Goal: Transaction & Acquisition: Purchase product/service

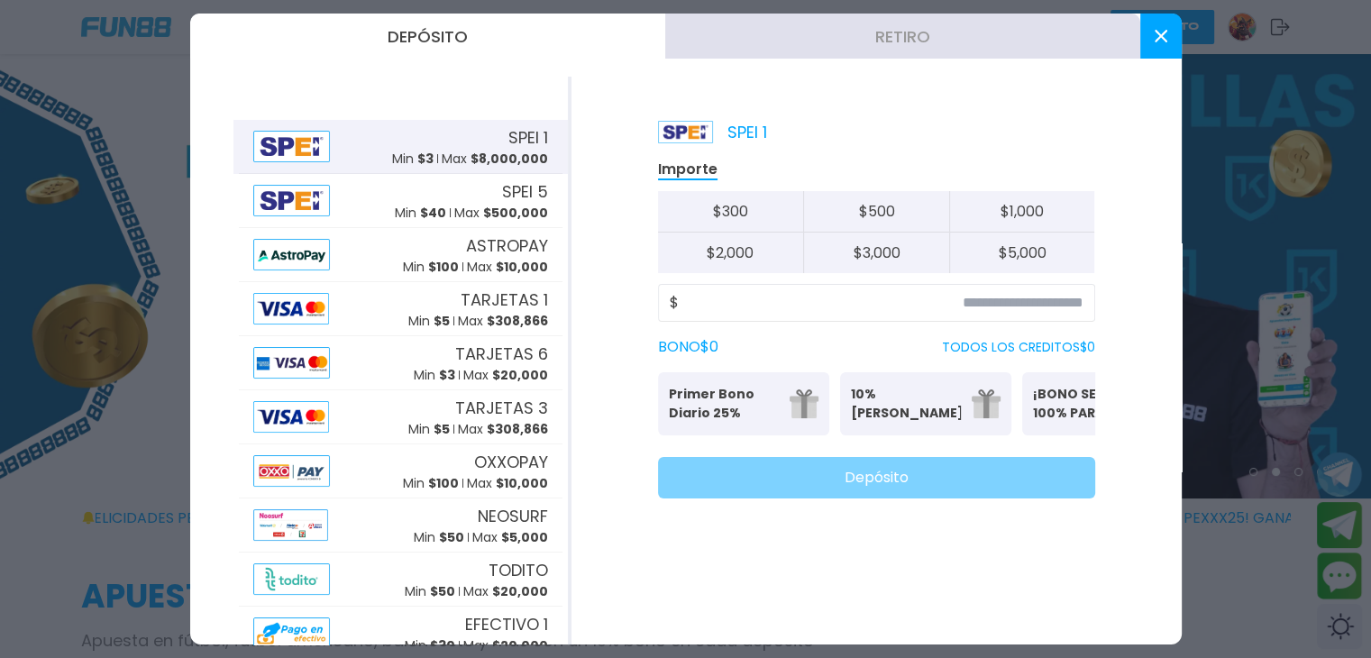
click at [950, 39] on button "Retiro" at bounding box center [902, 36] width 475 height 45
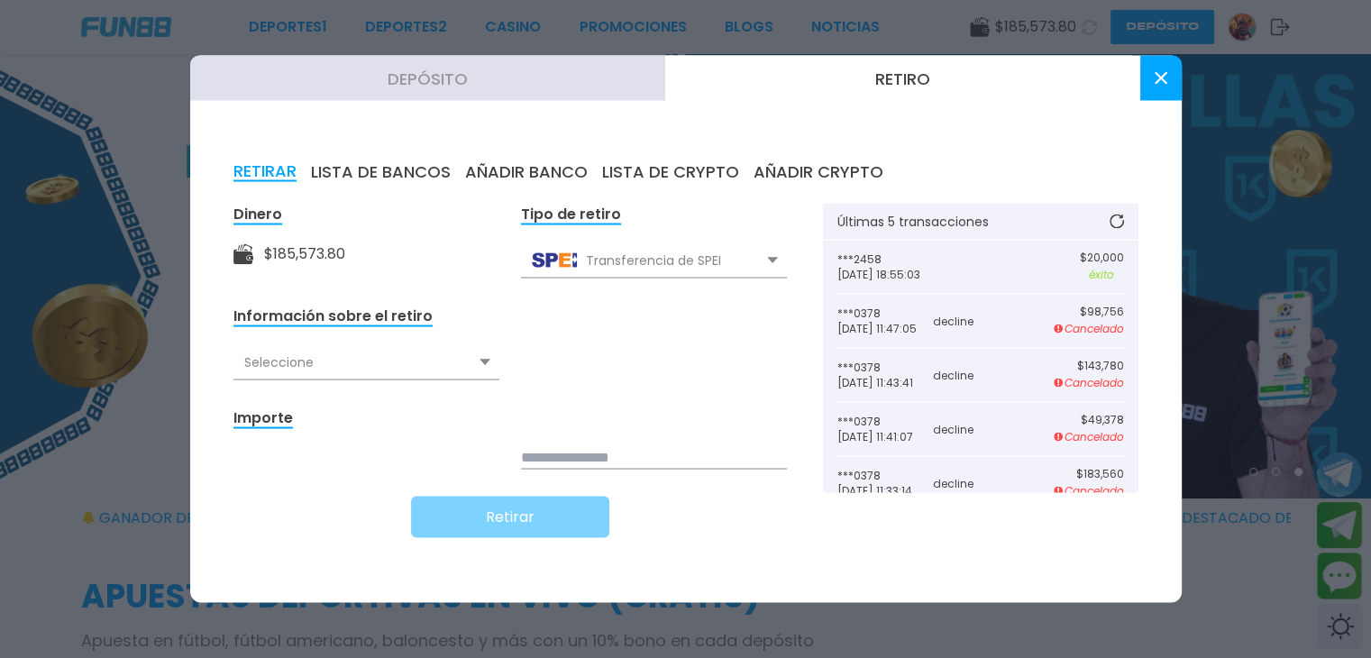
click at [483, 360] on use at bounding box center [485, 362] width 11 height 6
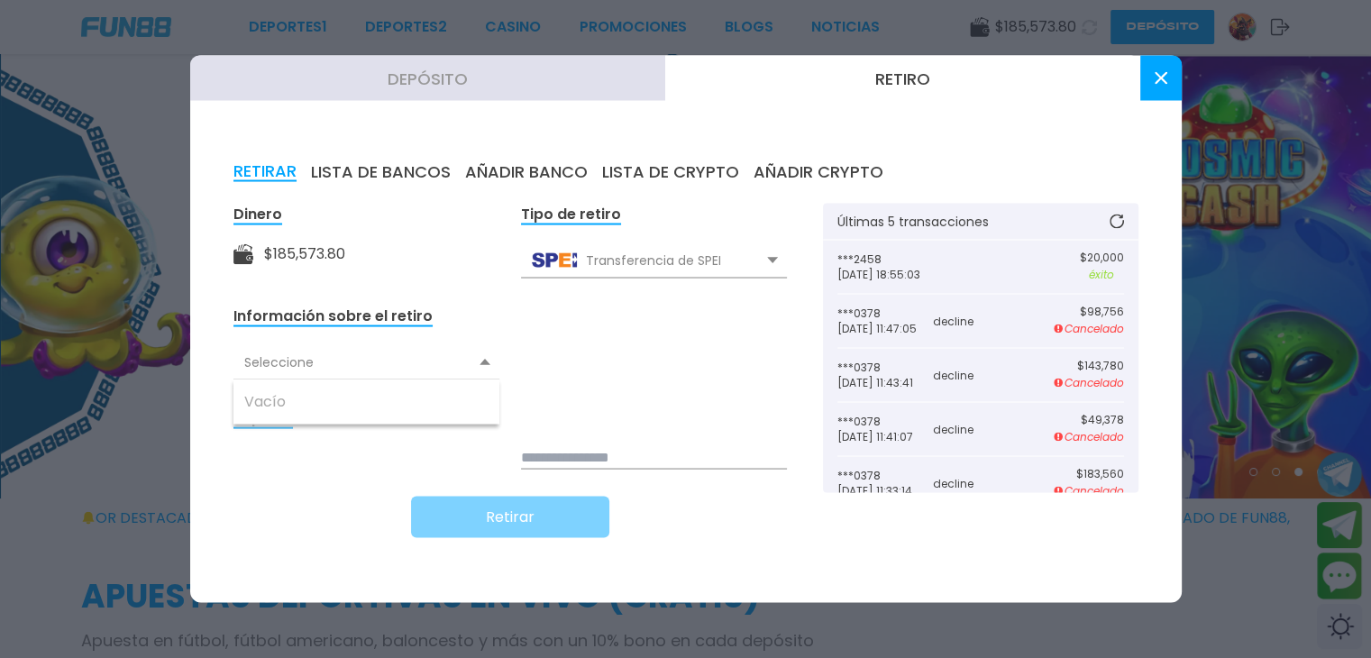
click at [483, 360] on use at bounding box center [485, 362] width 11 height 6
click at [483, 365] on icon at bounding box center [485, 362] width 11 height 7
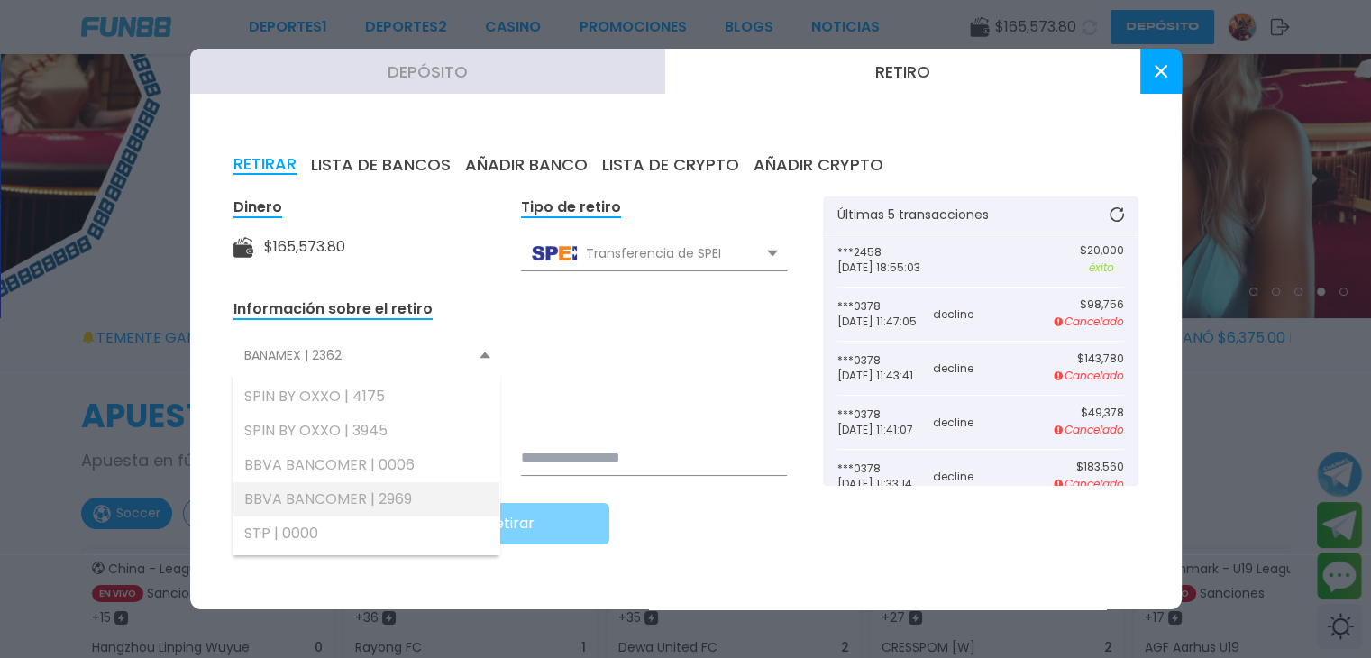
scroll to position [354, 0]
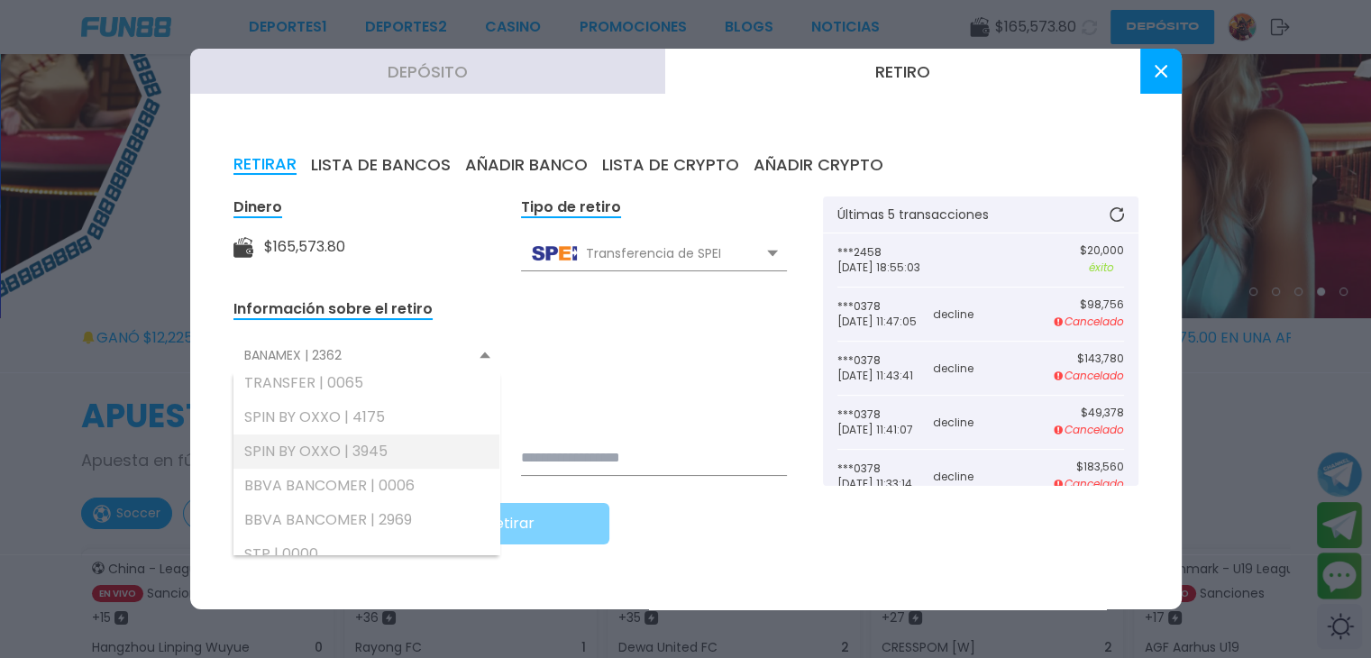
click at [362, 452] on div "SPIN BY OXXO | 3945" at bounding box center [367, 452] width 266 height 34
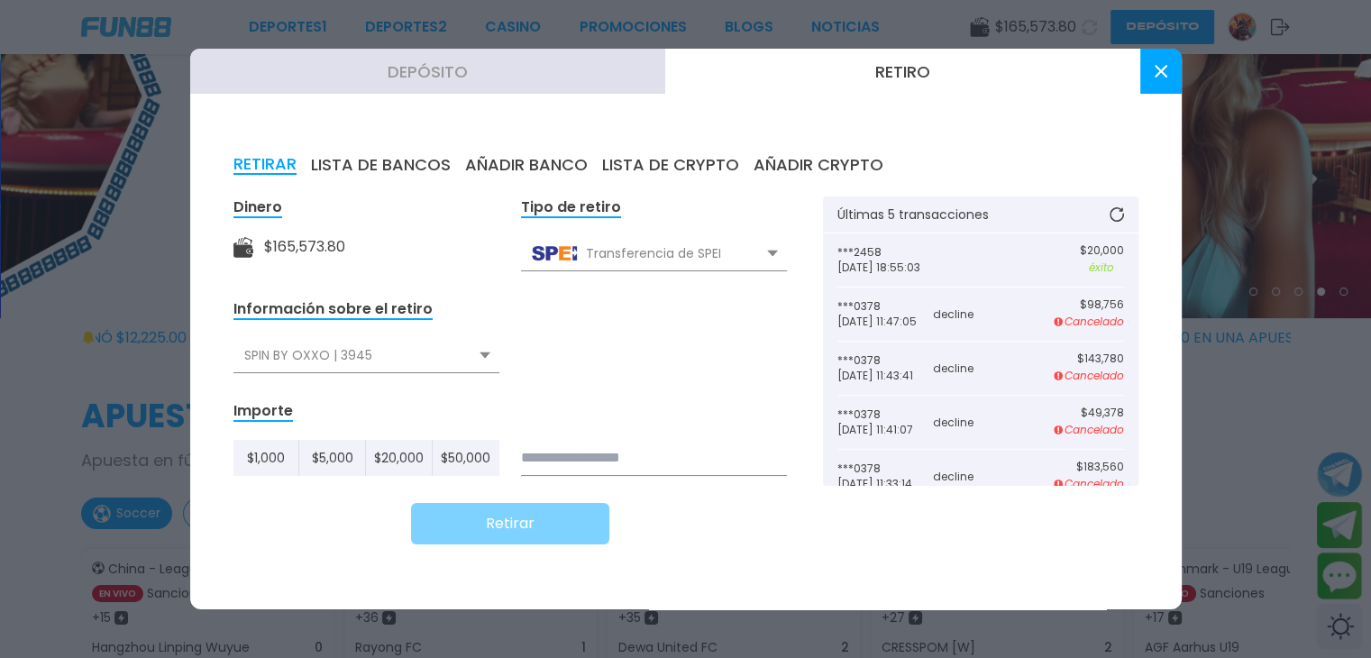
click at [545, 448] on input at bounding box center [654, 458] width 266 height 36
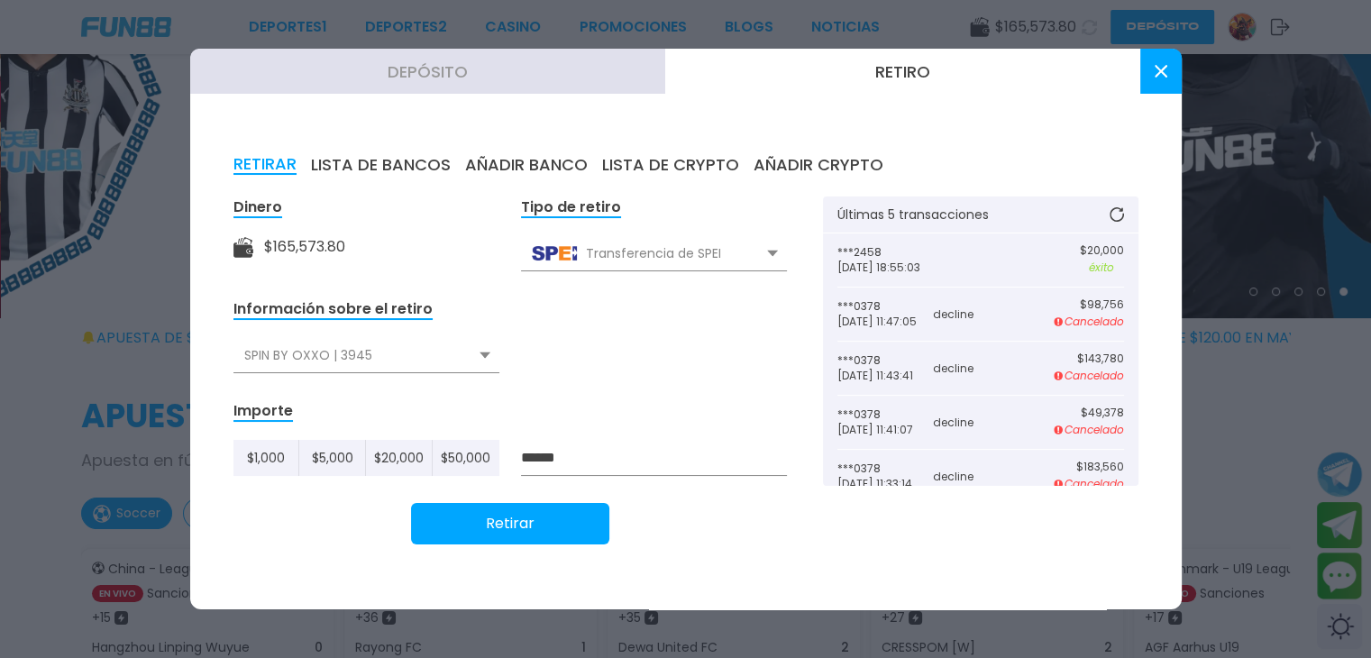
type input "******"
click at [529, 513] on button "Retirar" at bounding box center [510, 523] width 198 height 41
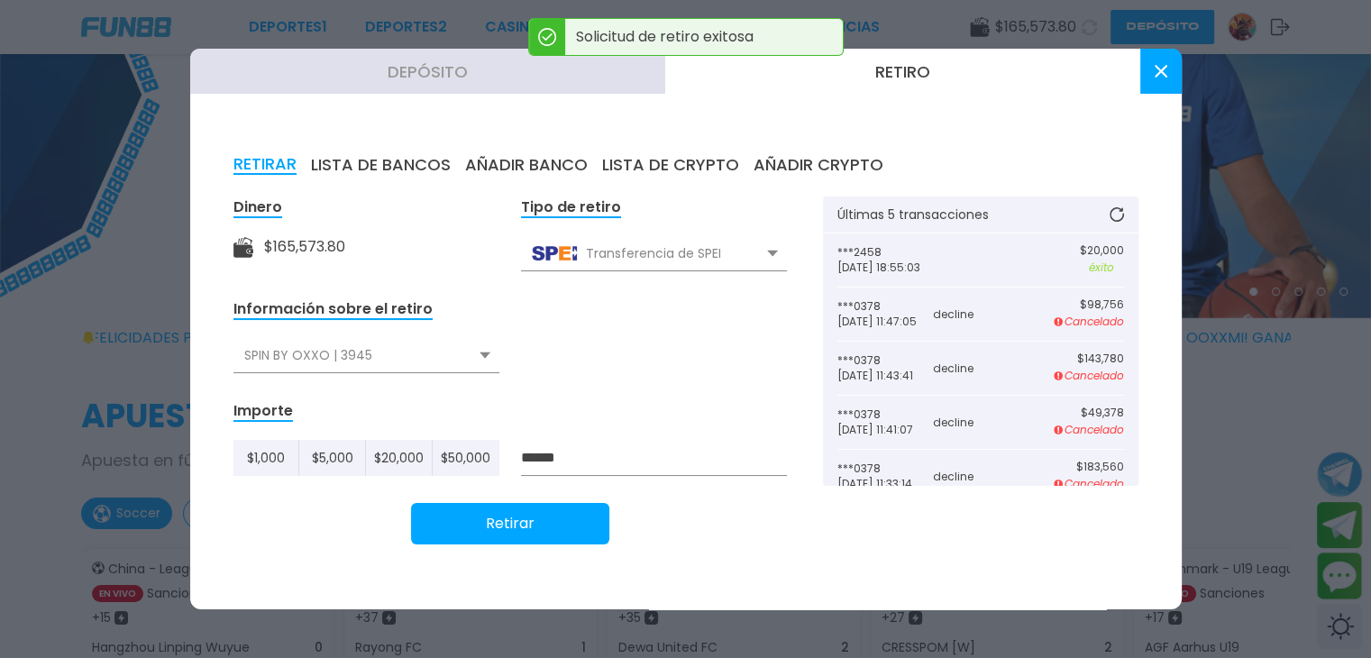
click at [1155, 69] on icon at bounding box center [1161, 71] width 13 height 13
